Goal: Information Seeking & Learning: Check status

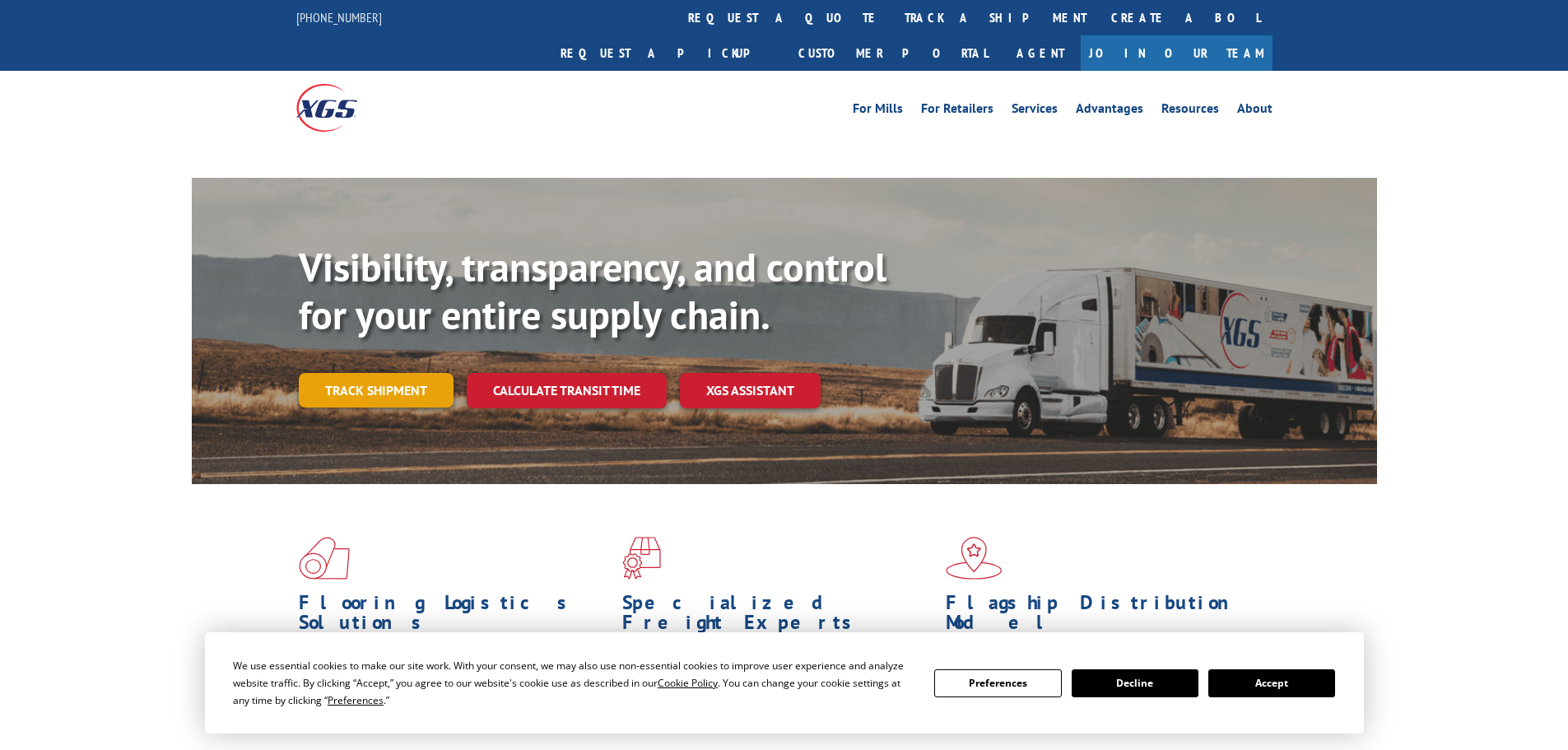
click at [366, 373] on link "Track shipment" at bounding box center [376, 390] width 155 height 34
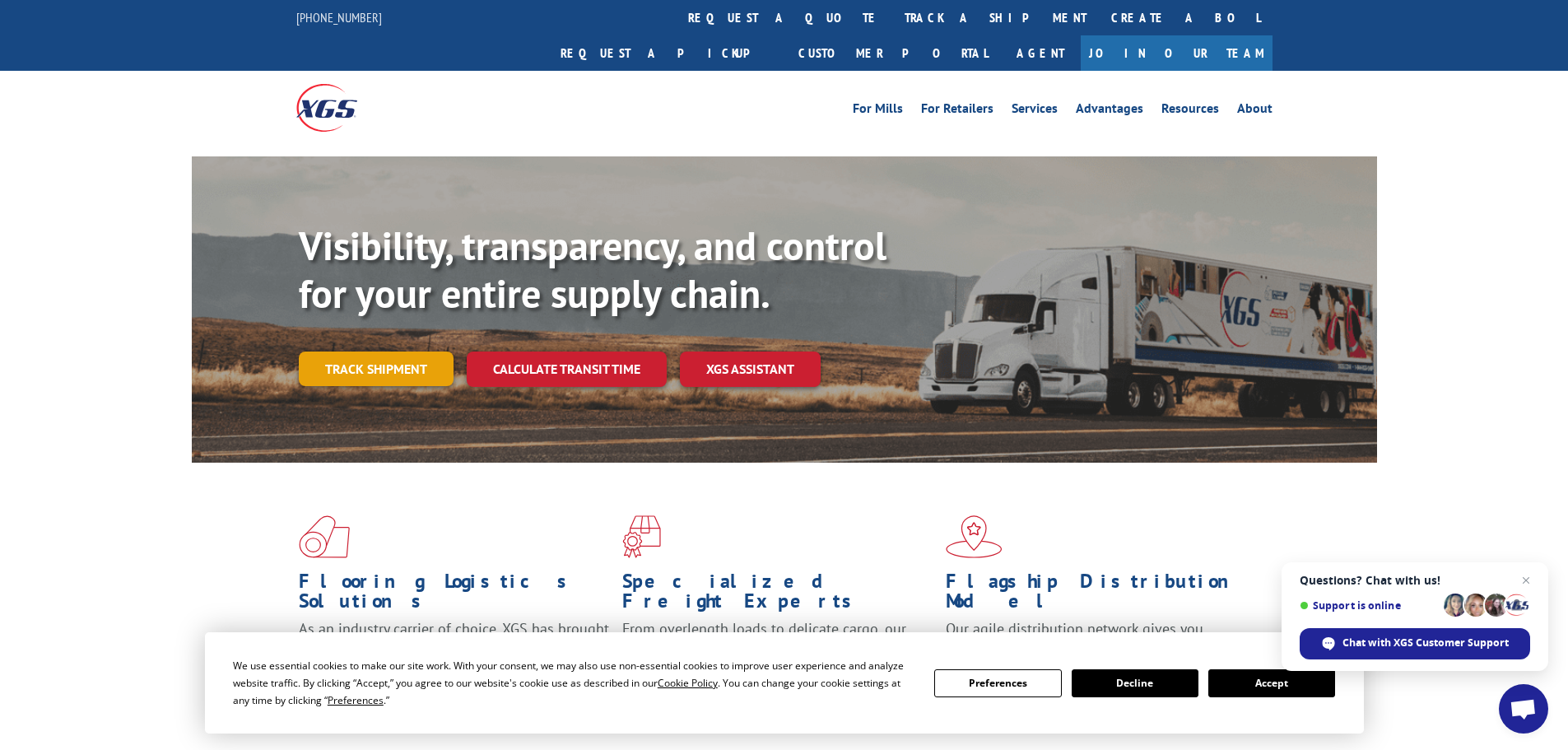
click at [354, 352] on link "Track shipment" at bounding box center [376, 369] width 155 height 34
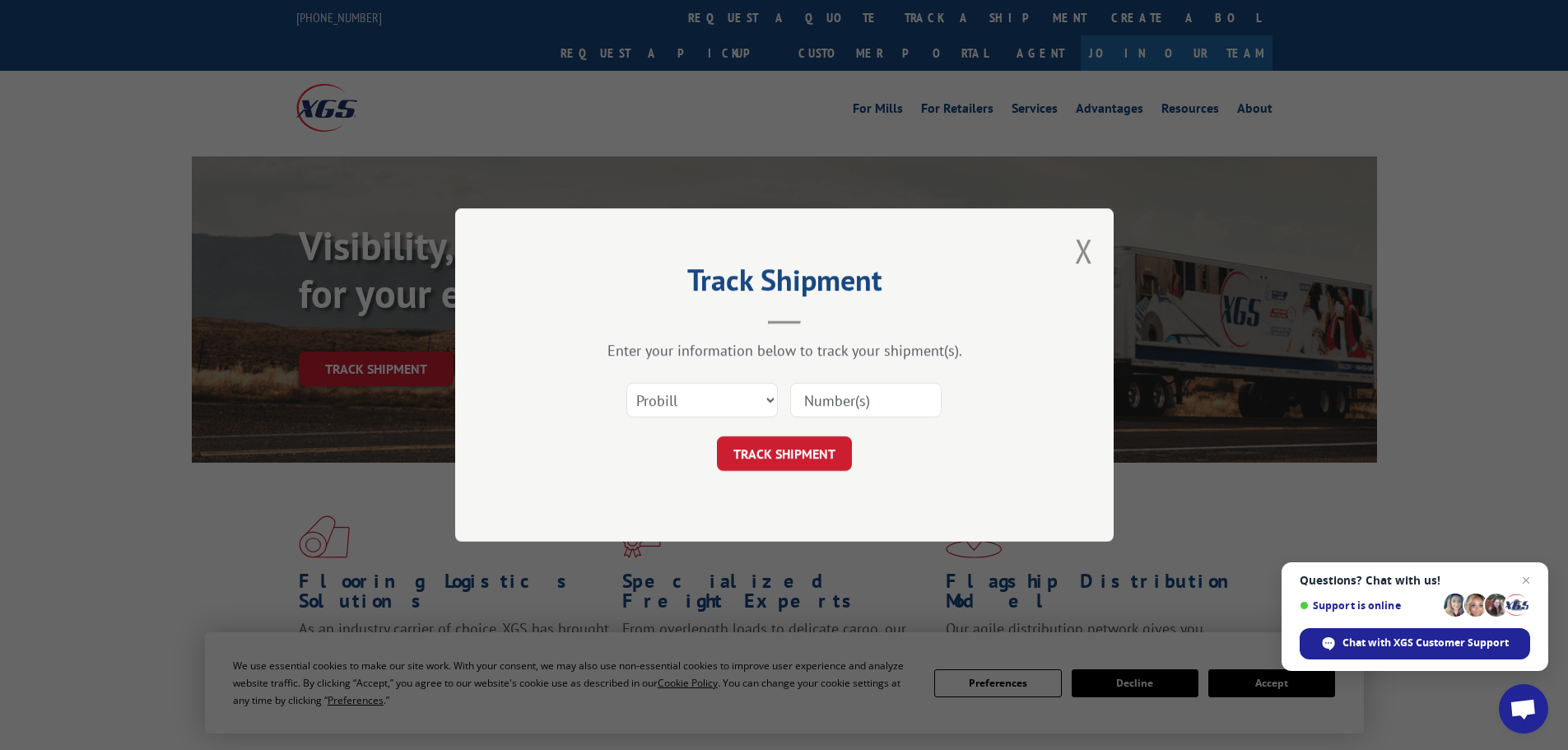
click at [840, 406] on input at bounding box center [866, 399] width 152 height 34
paste input "16571135"
type input "16571135"
click at [790, 449] on button "TRACK SHIPMENT" at bounding box center [784, 453] width 135 height 34
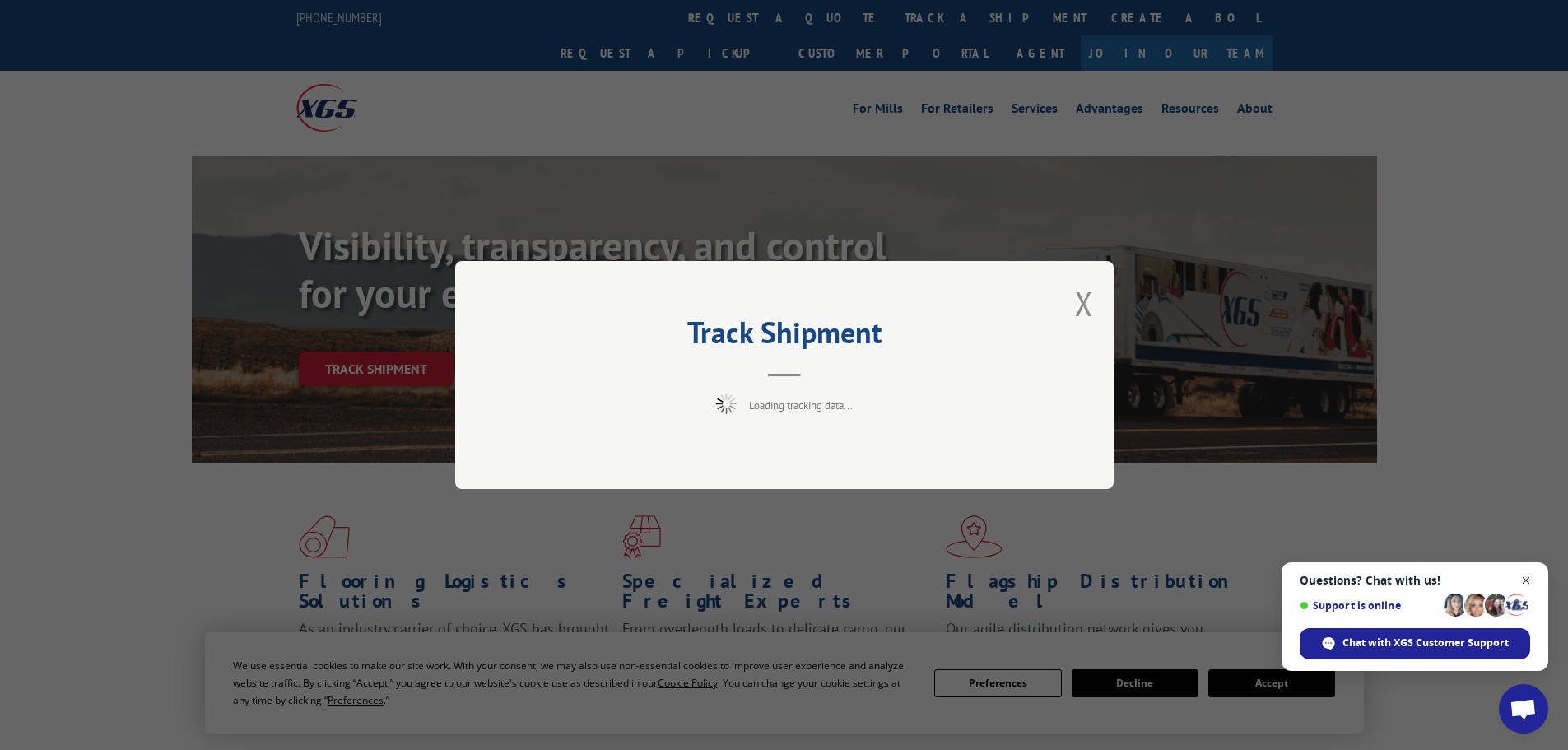
click at [1524, 578] on span "Close chat" at bounding box center [1526, 581] width 20 height 20
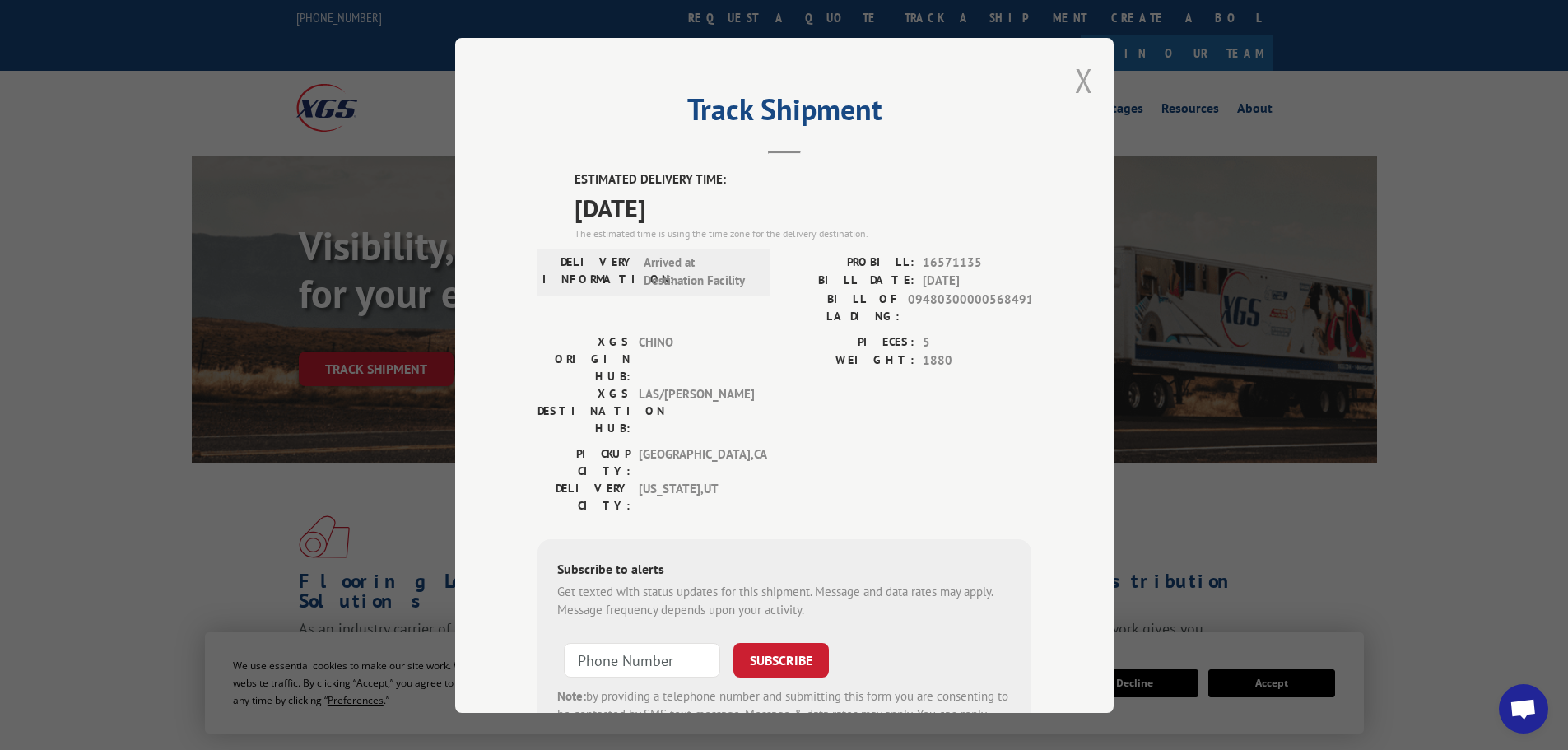
click at [1082, 83] on button "Close modal" at bounding box center [1084, 80] width 19 height 44
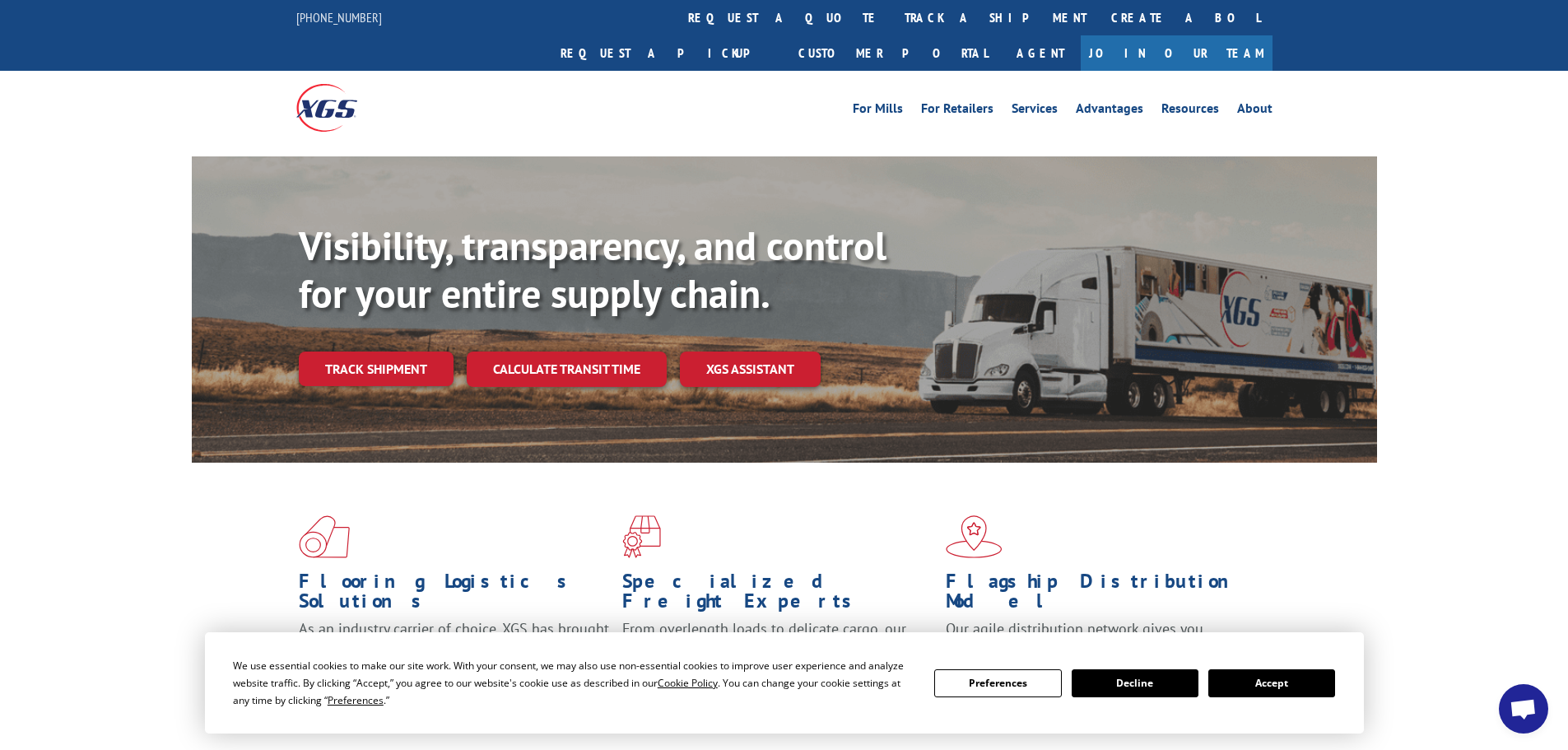
click at [1163, 678] on button "Decline" at bounding box center [1135, 683] width 127 height 28
